Goal: Learn about a topic: Understand process/instructions

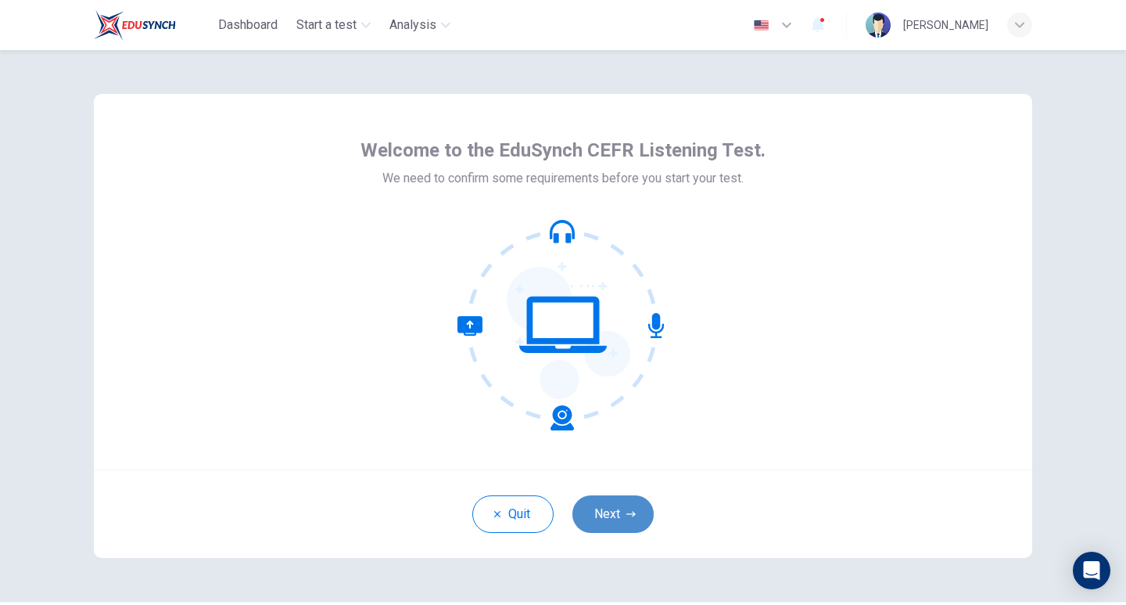
click at [636, 520] on button "Next" at bounding box center [612, 514] width 81 height 38
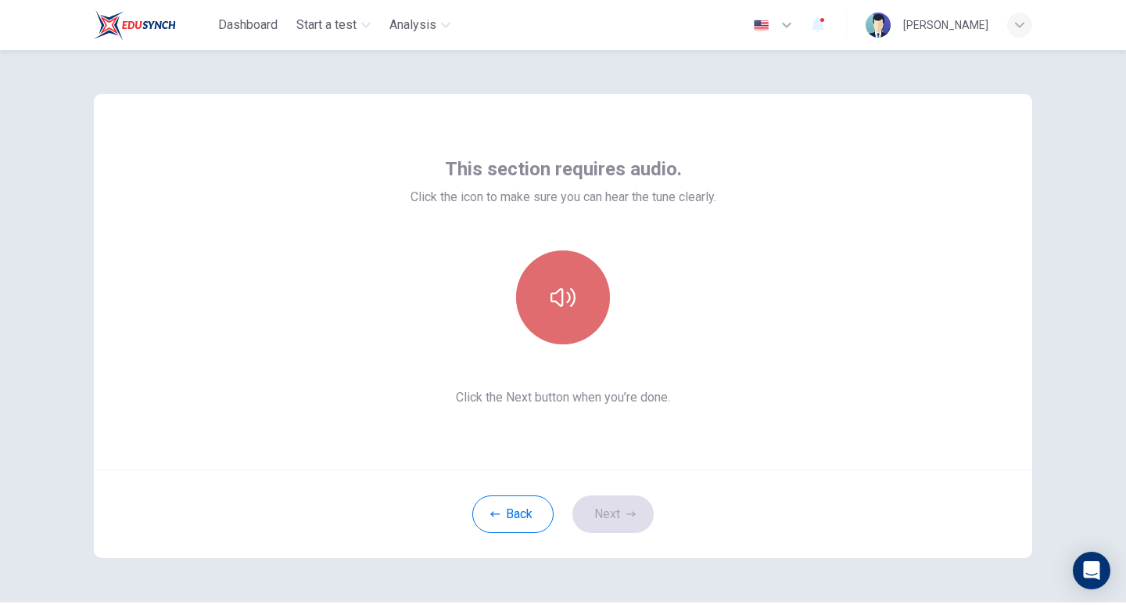
click at [558, 321] on button "button" at bounding box center [563, 297] width 94 height 94
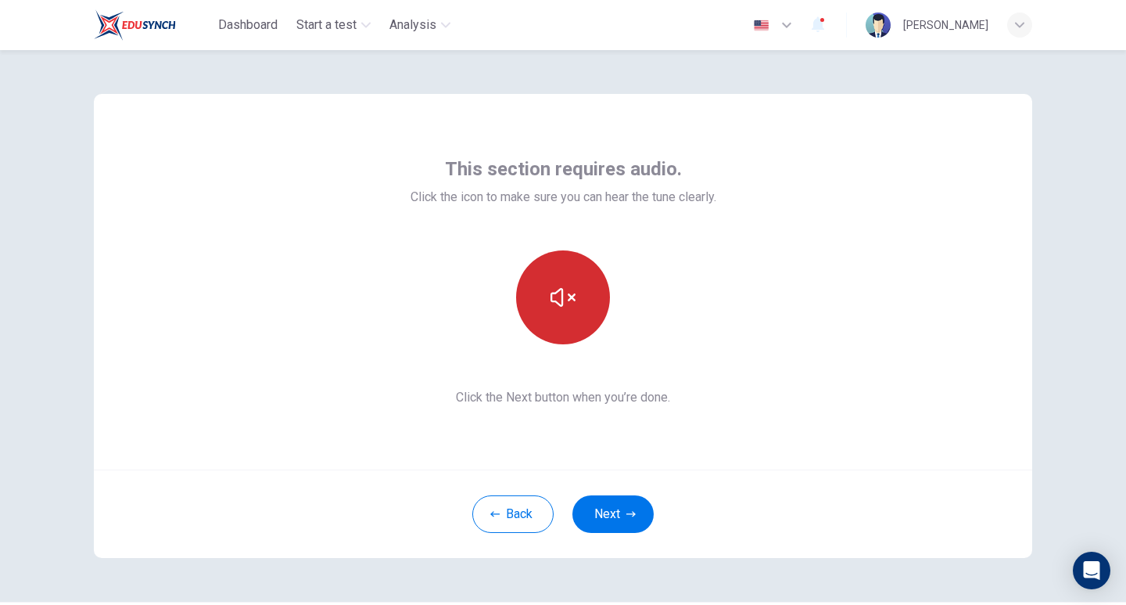
click at [558, 322] on button "button" at bounding box center [563, 297] width 94 height 94
click at [569, 322] on button "button" at bounding box center [563, 297] width 94 height 94
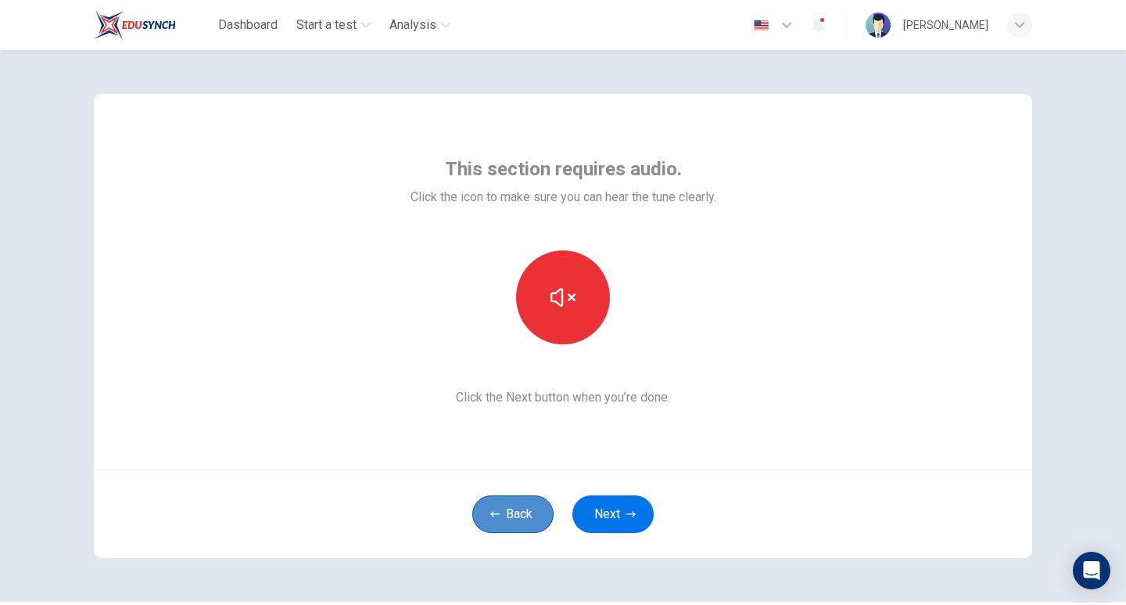
click at [520, 503] on button "Back" at bounding box center [512, 514] width 81 height 38
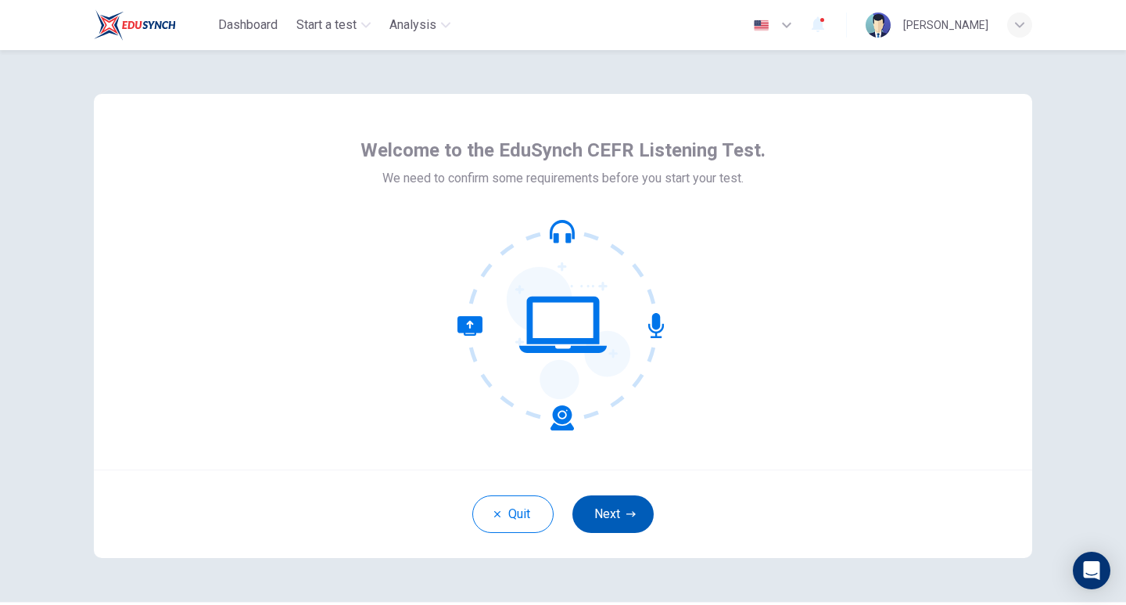
click at [597, 499] on button "Next" at bounding box center [612, 514] width 81 height 38
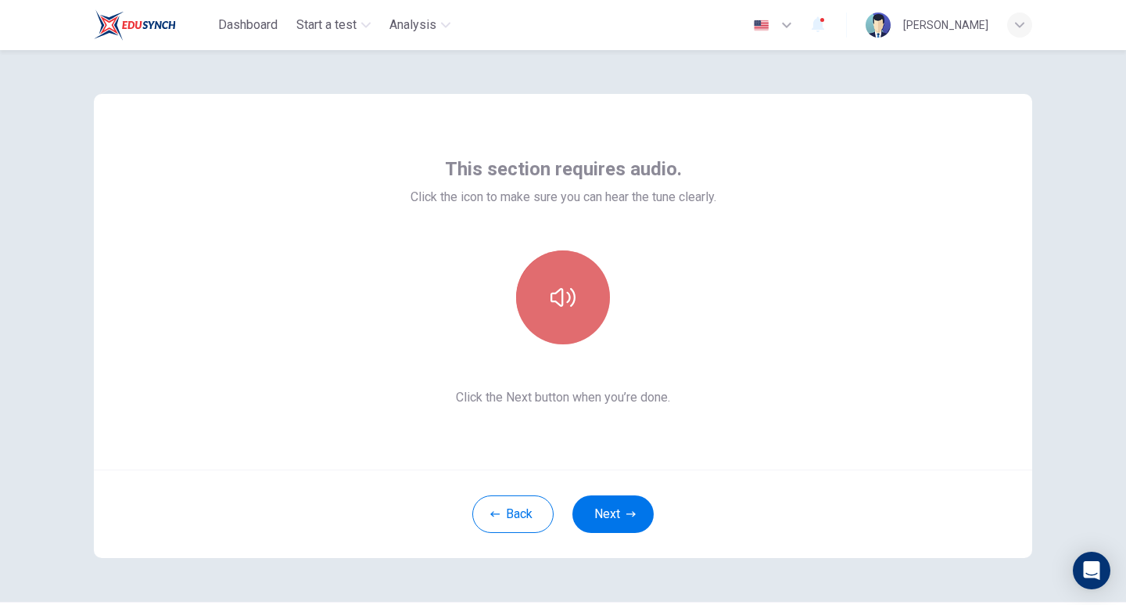
click at [551, 327] on button "button" at bounding box center [563, 297] width 94 height 94
click at [576, 321] on button "button" at bounding box center [563, 297] width 94 height 94
click at [549, 327] on button "button" at bounding box center [563, 297] width 94 height 94
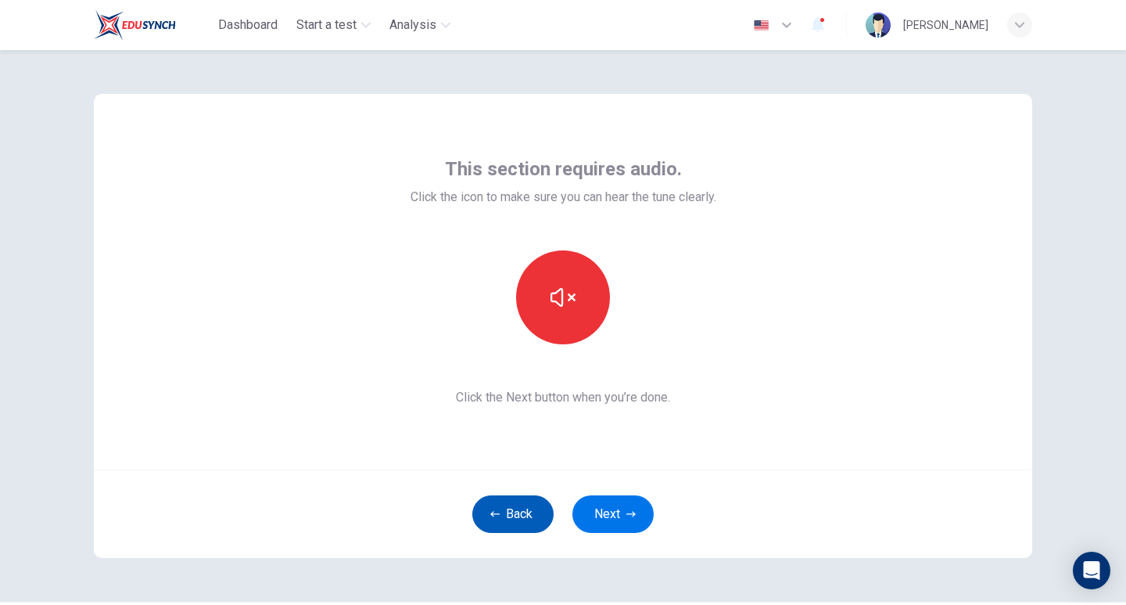
click at [526, 501] on button "Back" at bounding box center [512, 514] width 81 height 38
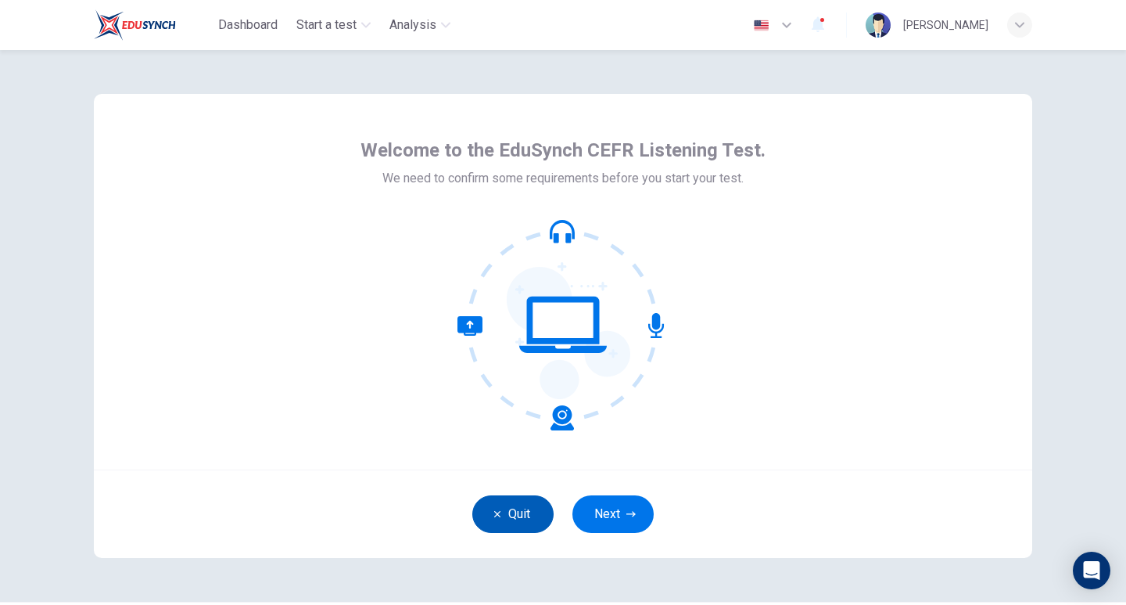
click at [522, 501] on button "Quit" at bounding box center [512, 514] width 81 height 38
